Goal: Find specific page/section: Find specific page/section

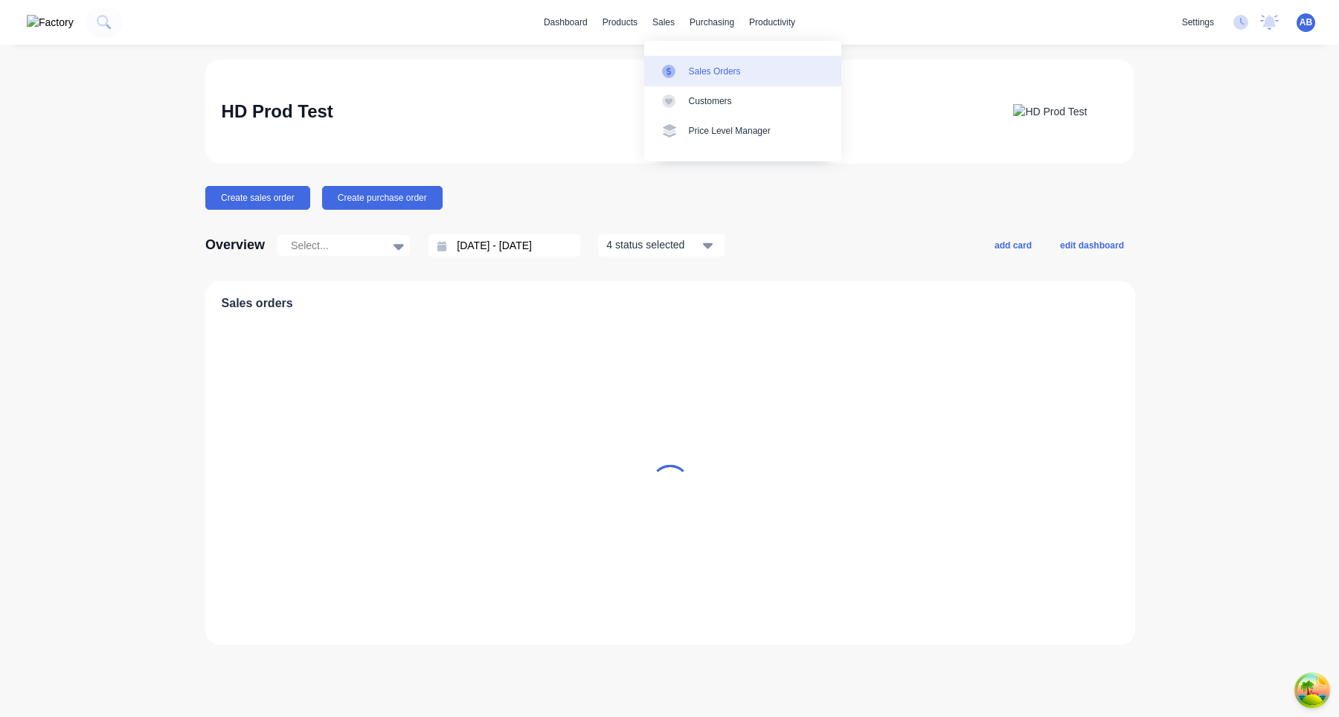
click at [699, 82] on link "Sales Orders" at bounding box center [742, 71] width 197 height 30
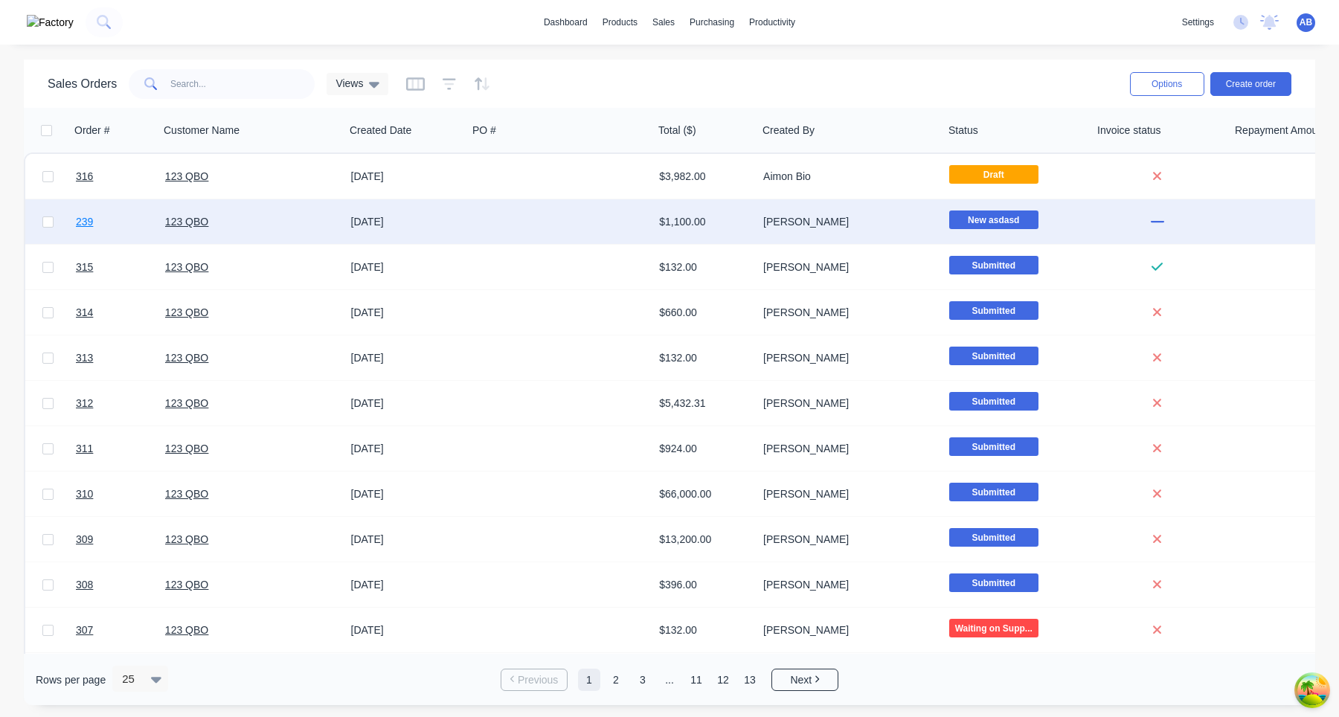
click at [83, 222] on span "239" at bounding box center [84, 221] width 17 height 15
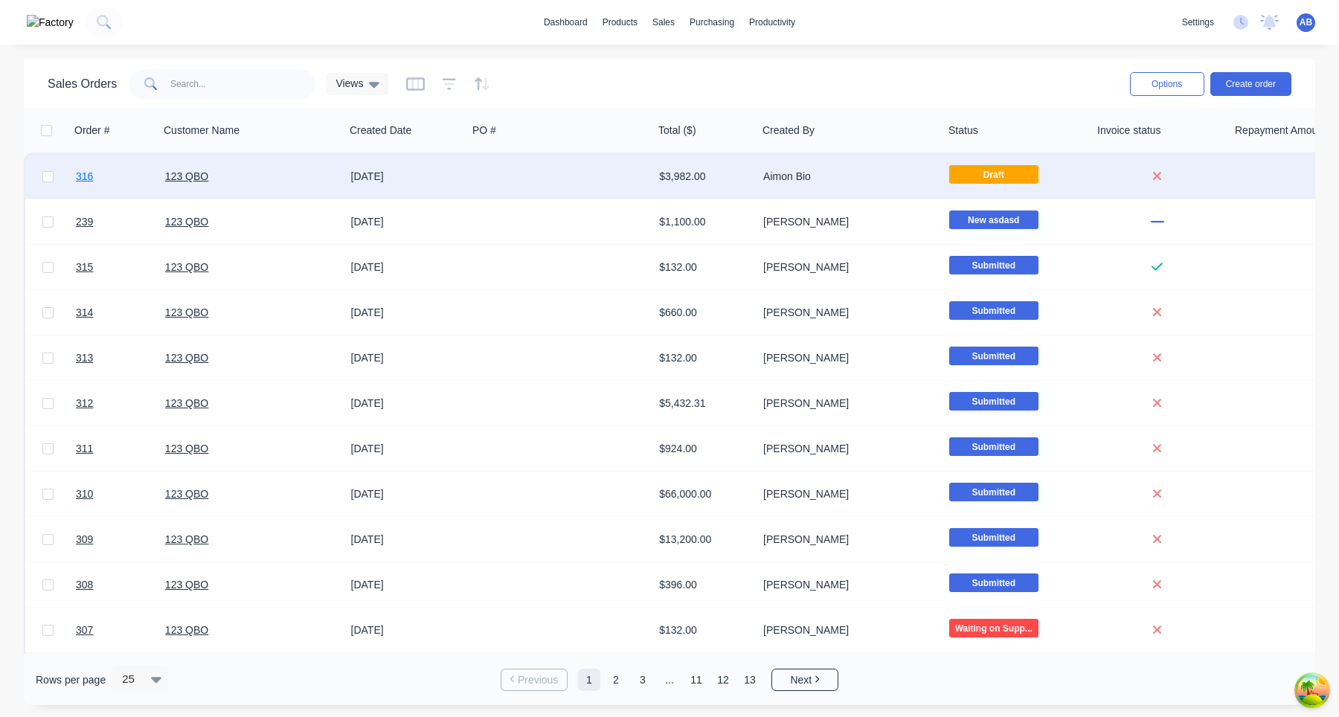
click at [85, 182] on span "316" at bounding box center [84, 176] width 17 height 15
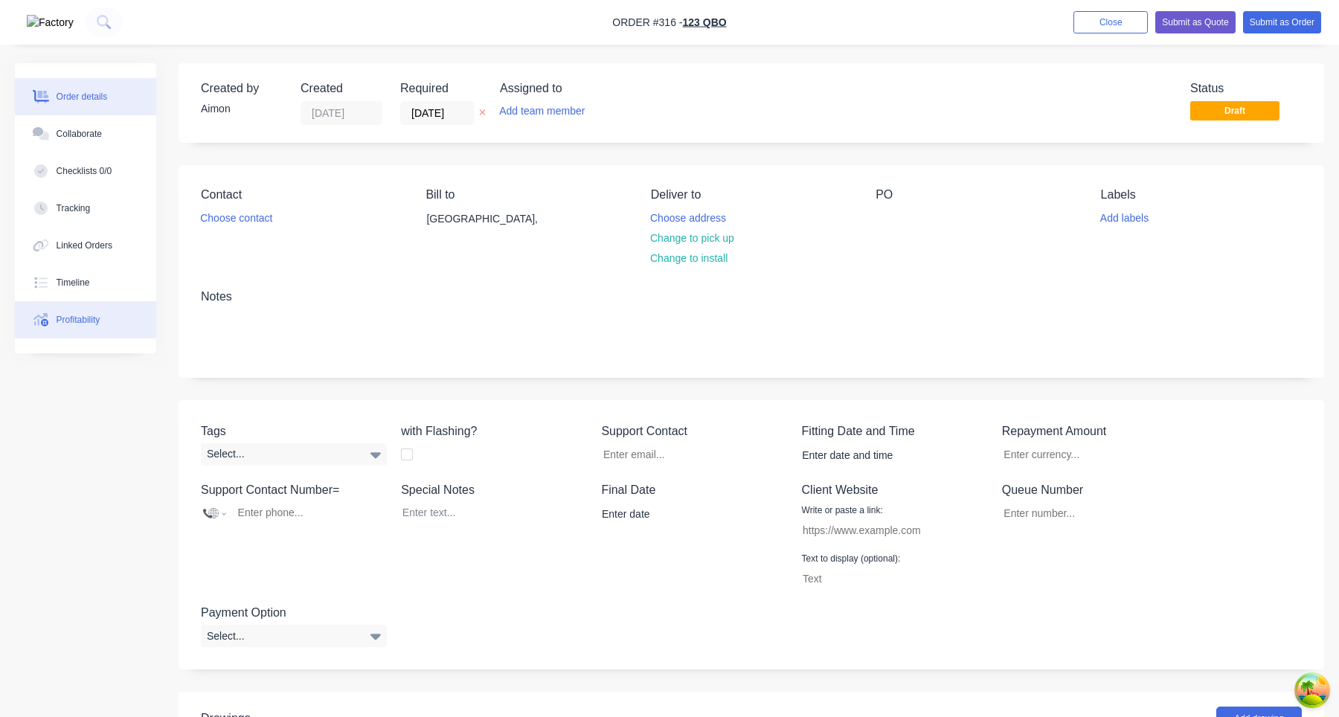
click at [110, 333] on button "Profitability" at bounding box center [85, 319] width 141 height 37
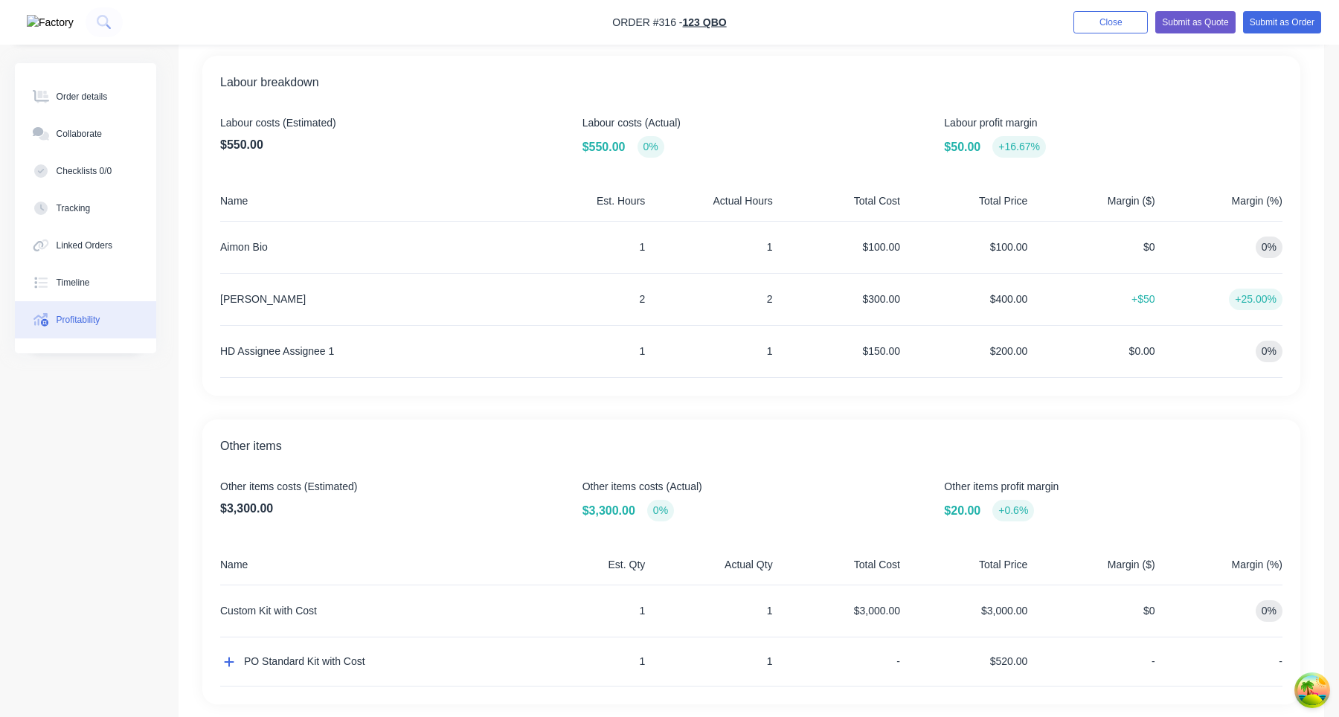
scroll to position [432, 0]
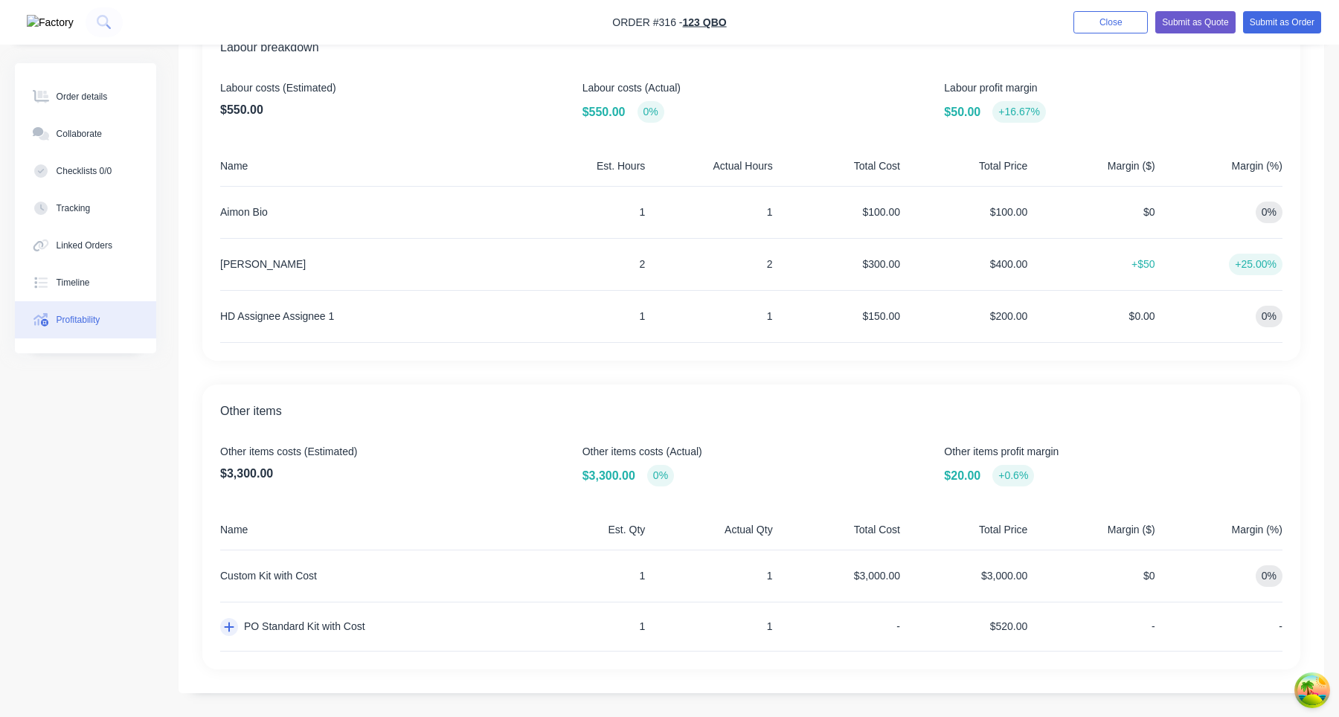
click at [225, 632] on icon "button" at bounding box center [229, 627] width 10 height 12
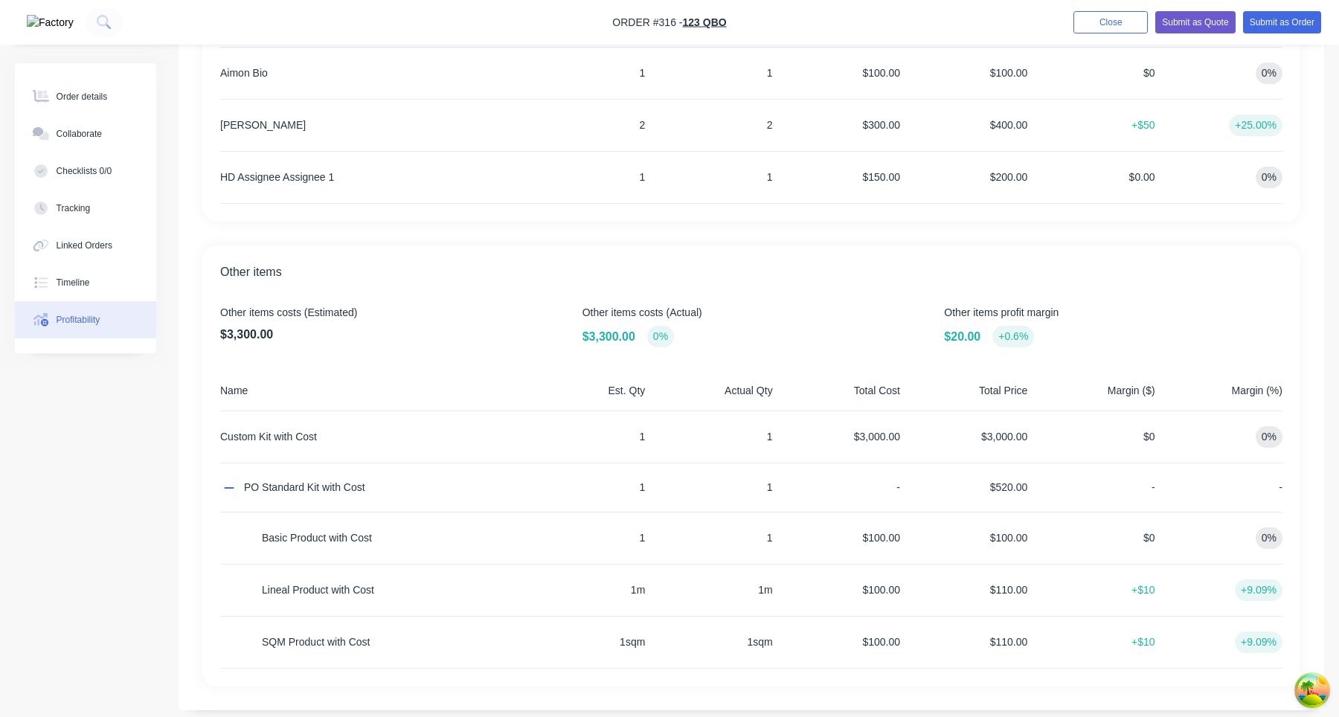
scroll to position [588, 0]
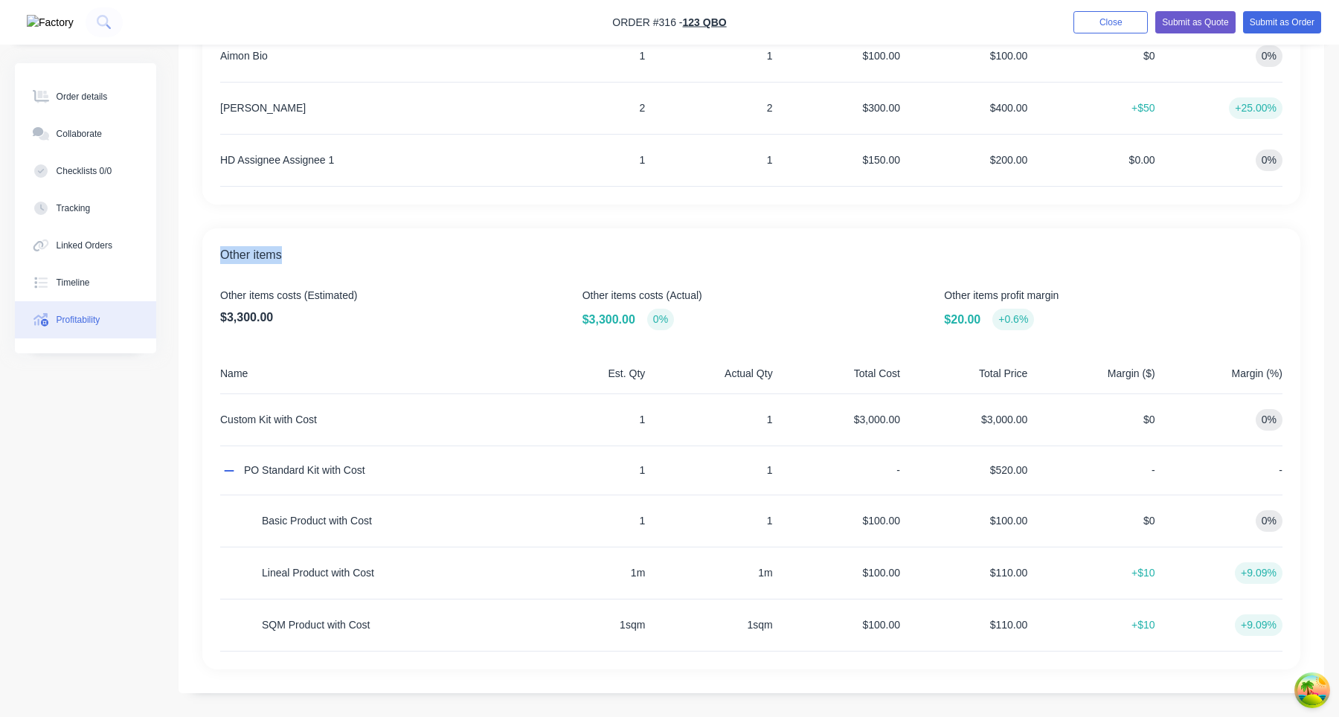
drag, startPoint x: 219, startPoint y: 251, endPoint x: 411, endPoint y: 257, distance: 192.0
click at [411, 257] on div "Other items Other items costs (Estimated) $3,300.00 Other items costs (Actual) …" at bounding box center [751, 448] width 1098 height 441
copy span "Other items"
click at [1198, 291] on span "Other items profit margin" at bounding box center [1113, 296] width 339 height 16
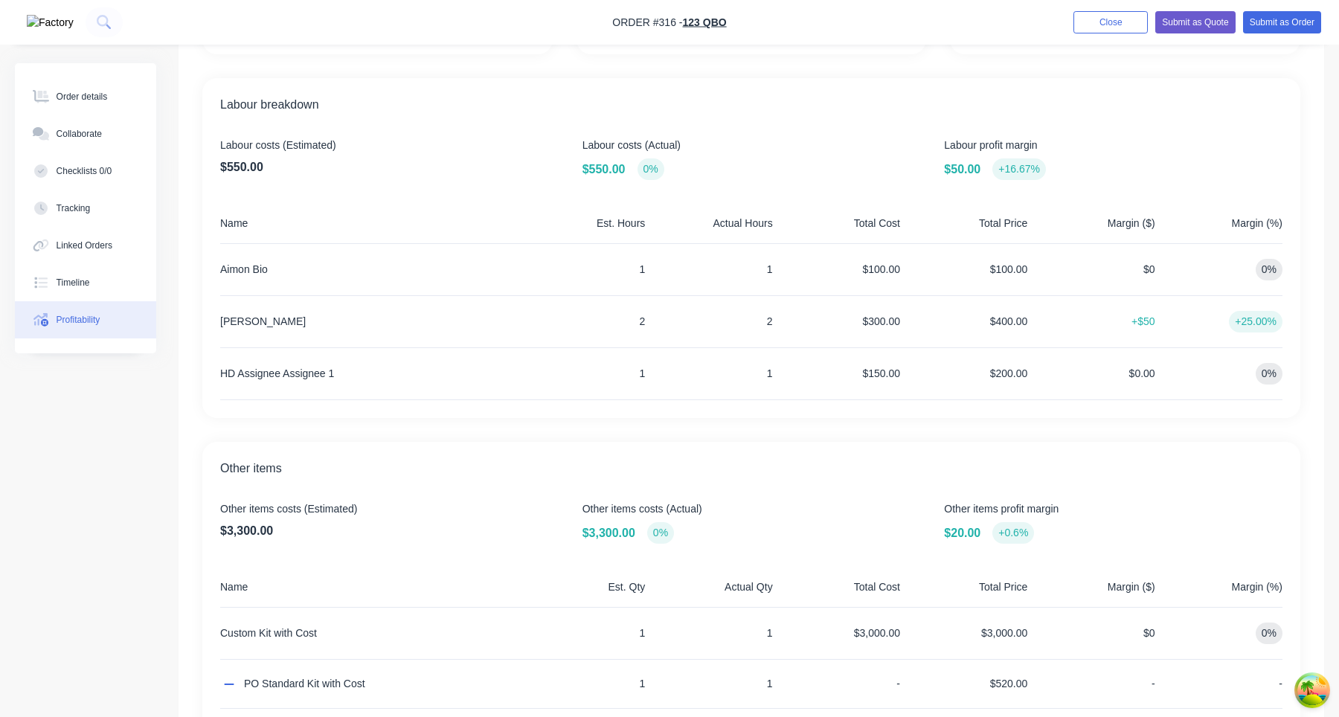
scroll to position [363, 0]
